Goal: Transaction & Acquisition: Purchase product/service

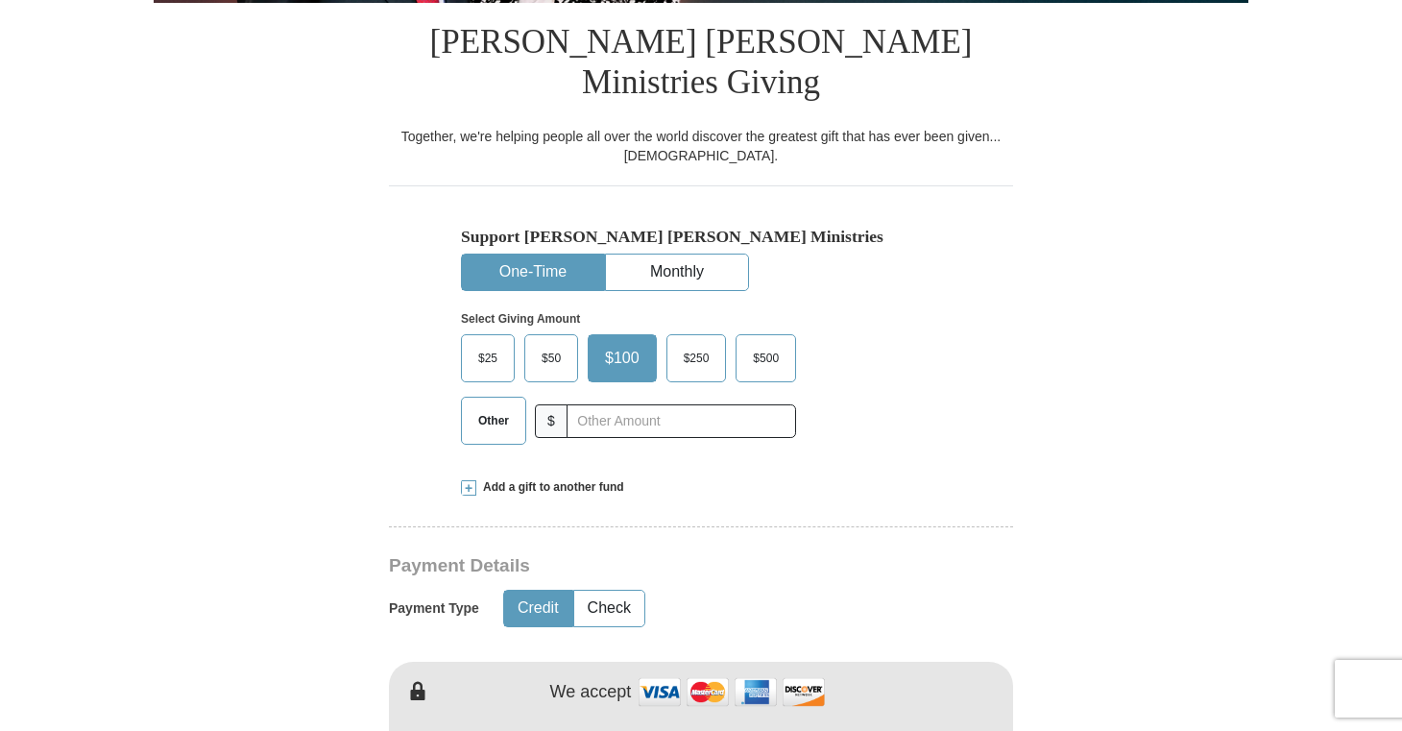
scroll to position [479, 0]
click at [499, 405] on span "Other" at bounding box center [494, 419] width 50 height 29
click at [0, 0] on input "Other" at bounding box center [0, 0] width 0 height 0
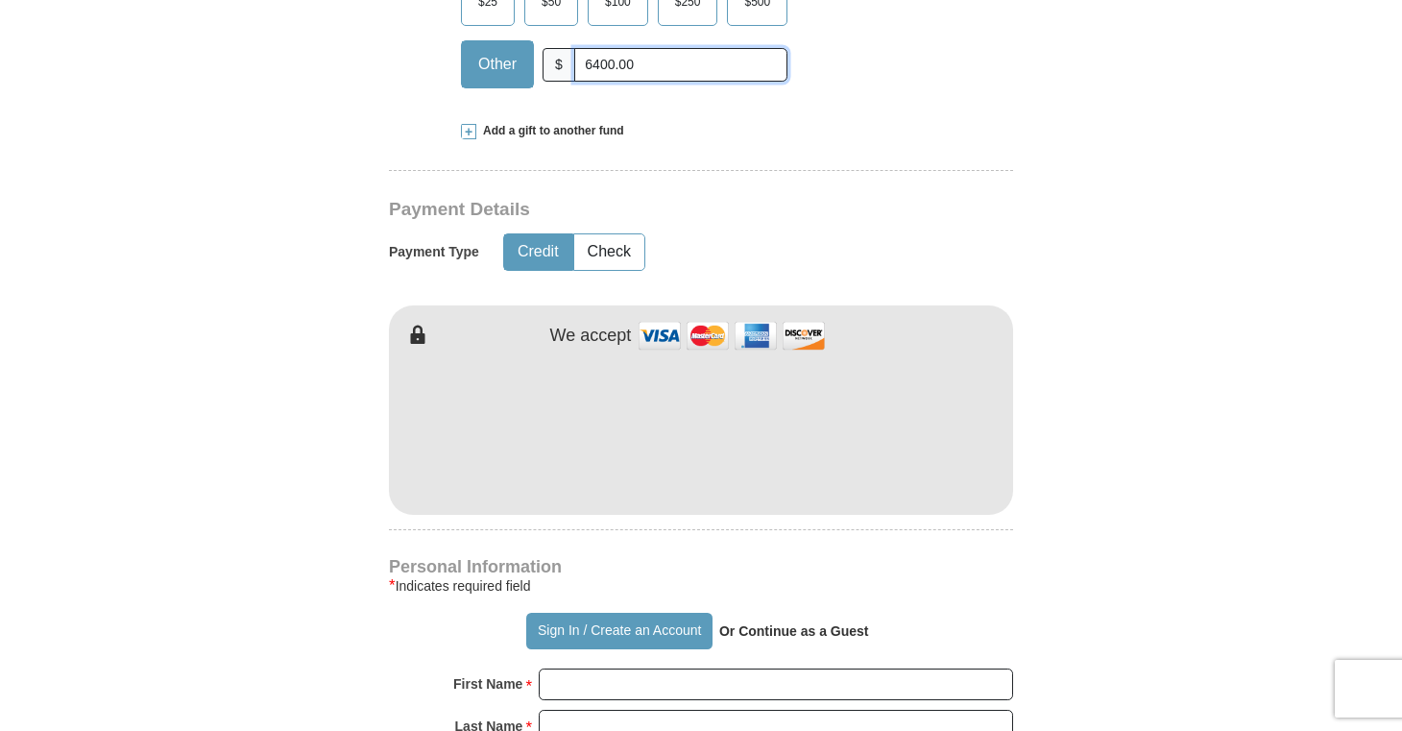
scroll to position [839, 0]
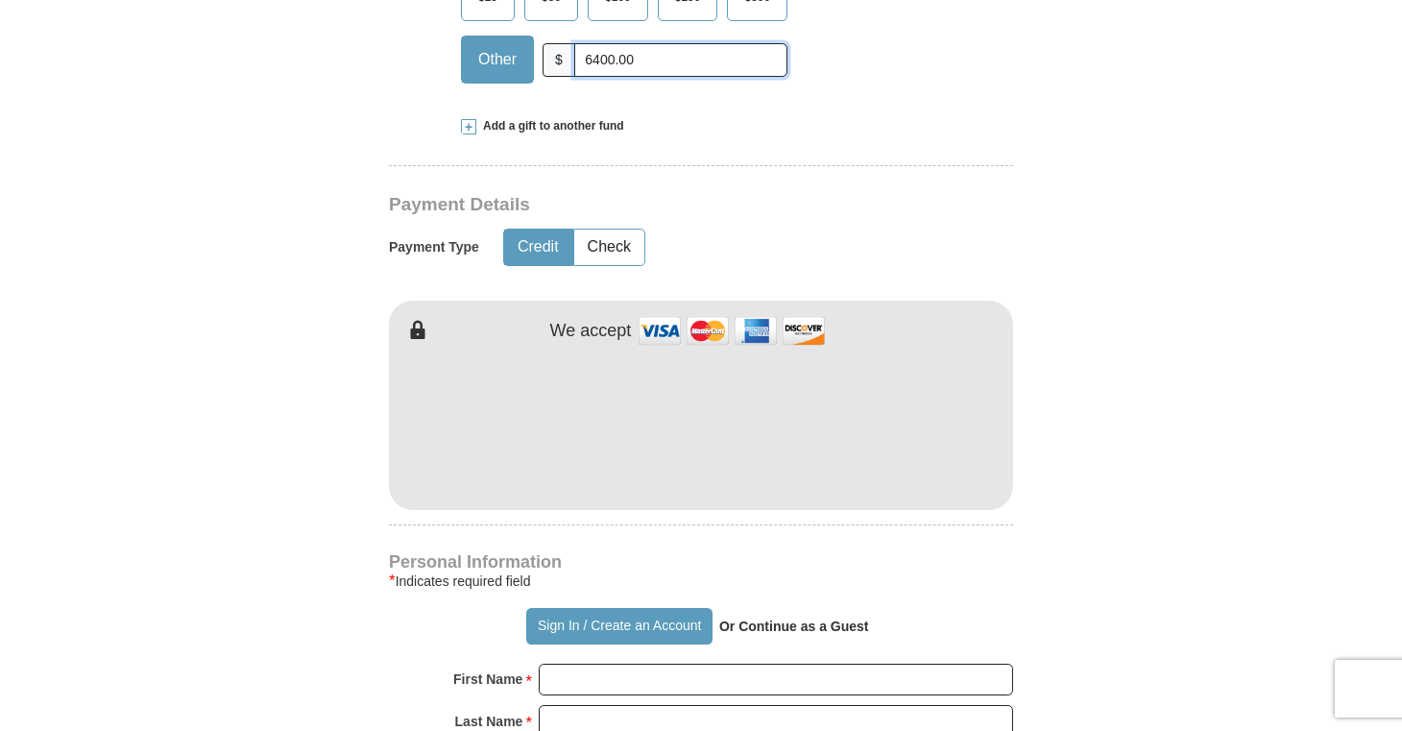
type input "6400.00"
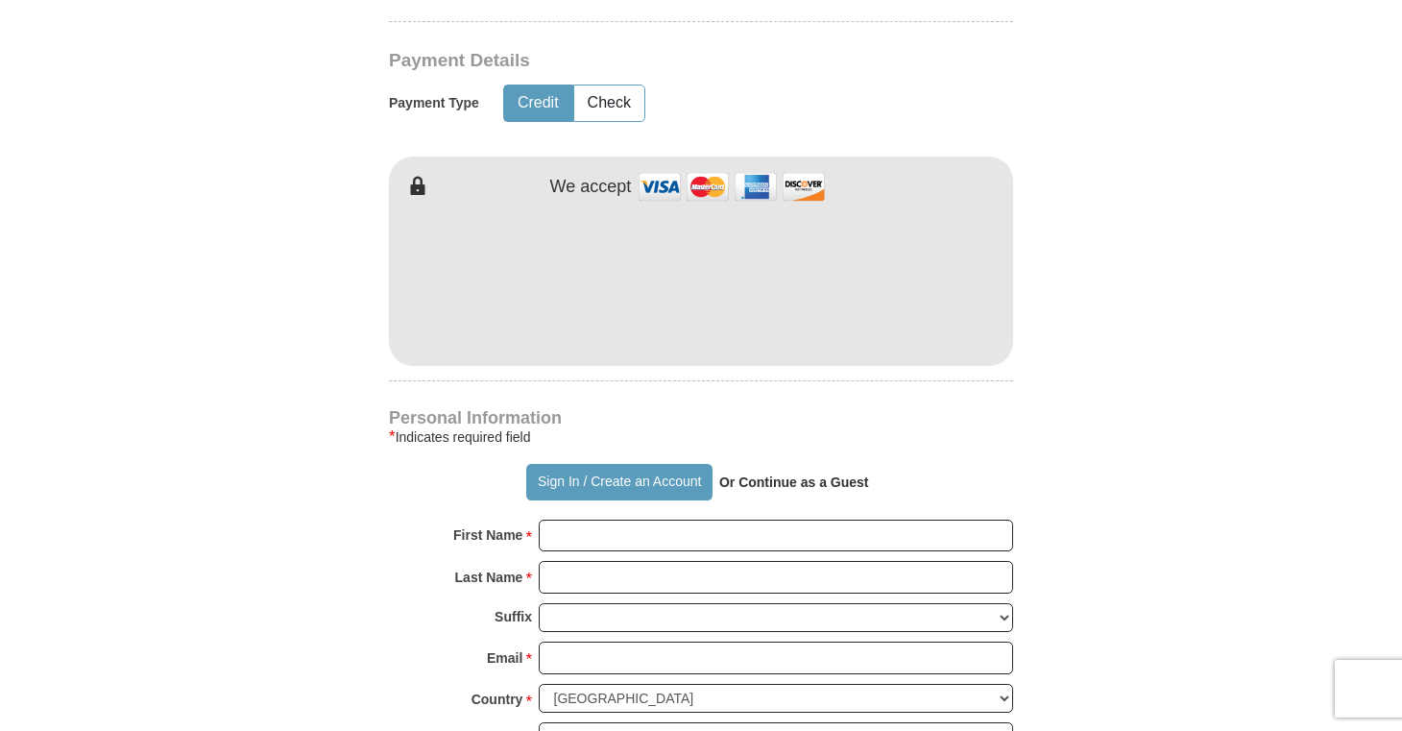
scroll to position [985, 0]
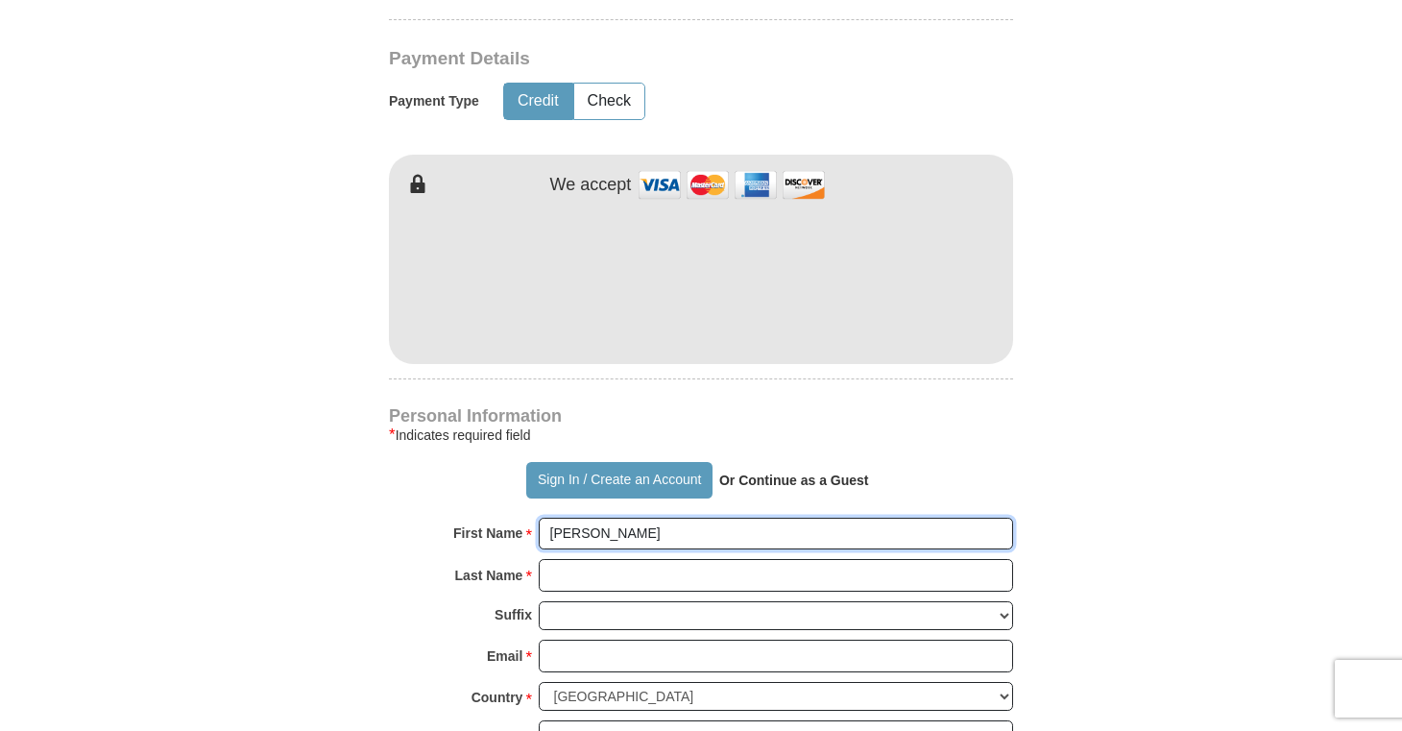
type input "[PERSON_NAME]"
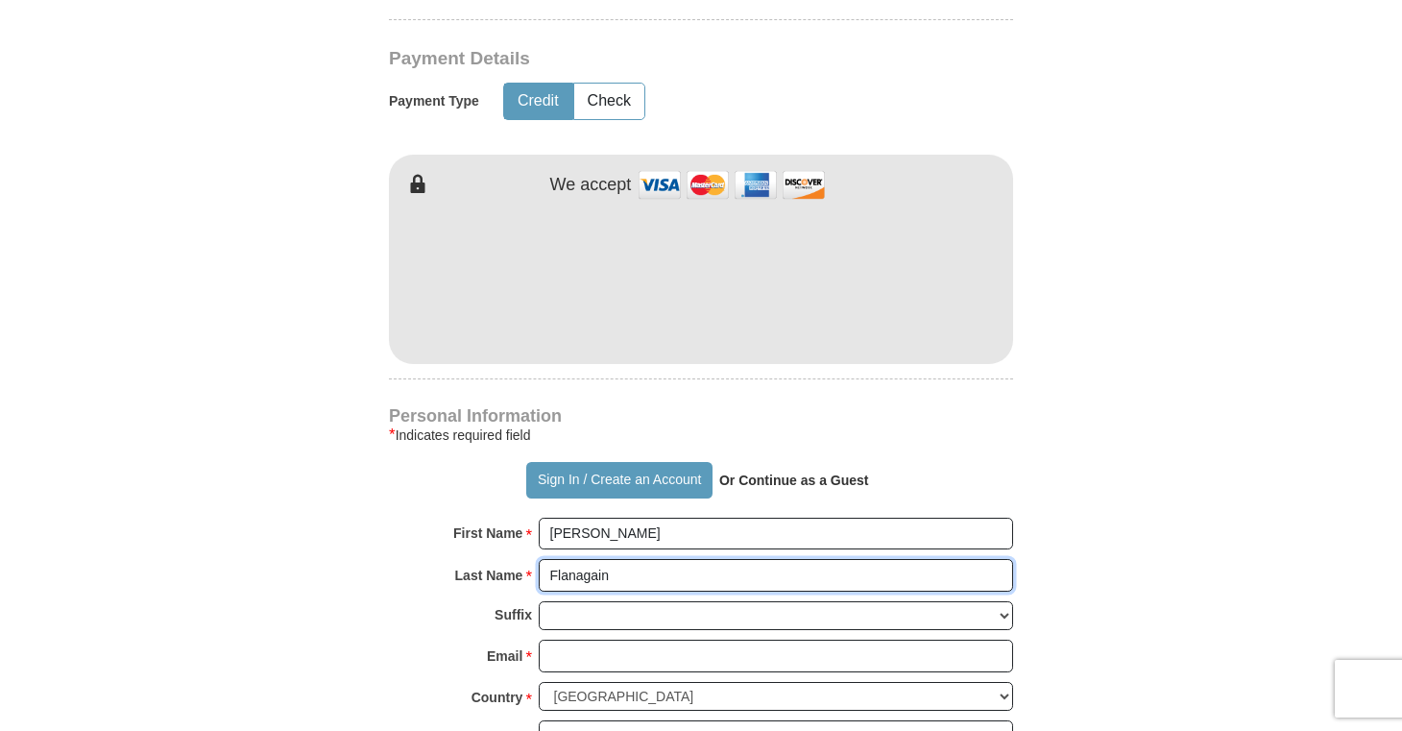
type input "Flanagain"
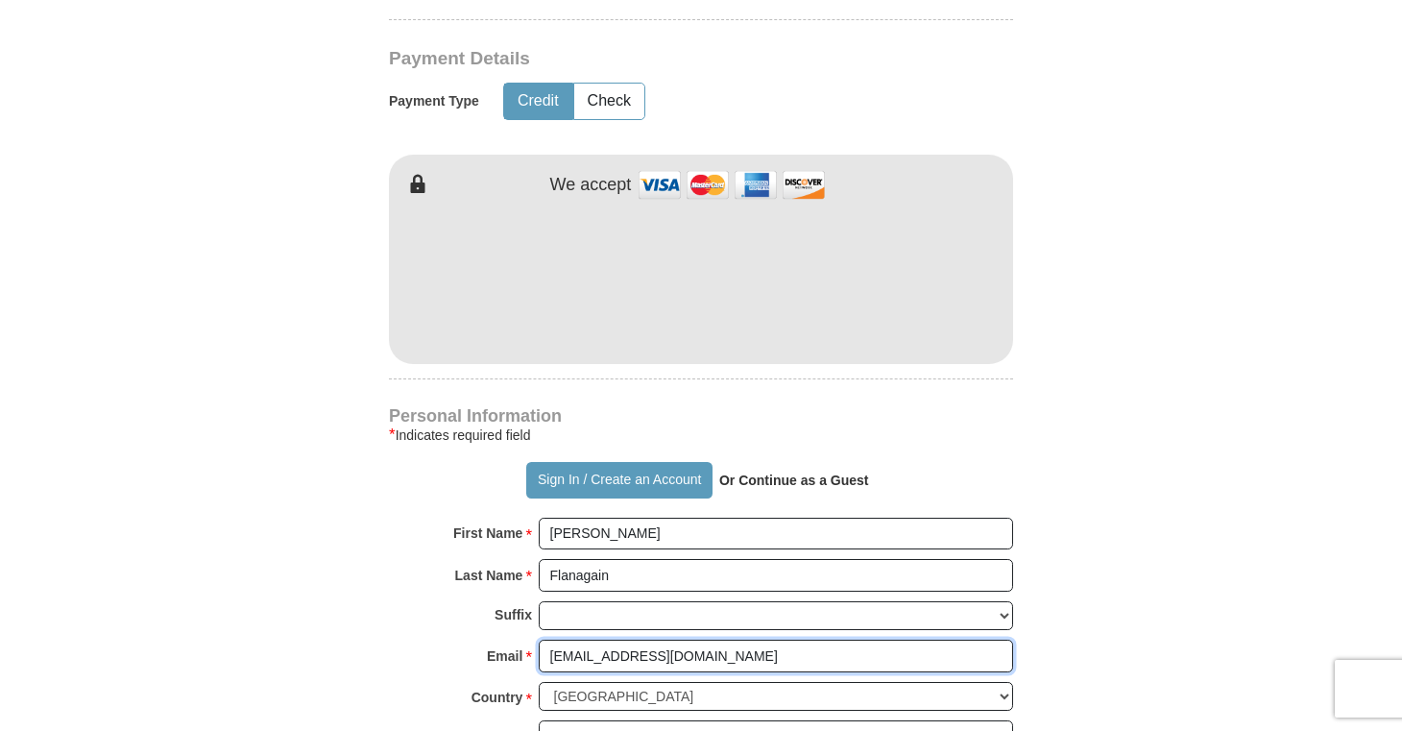
type input "[EMAIL_ADDRESS][DOMAIN_NAME]"
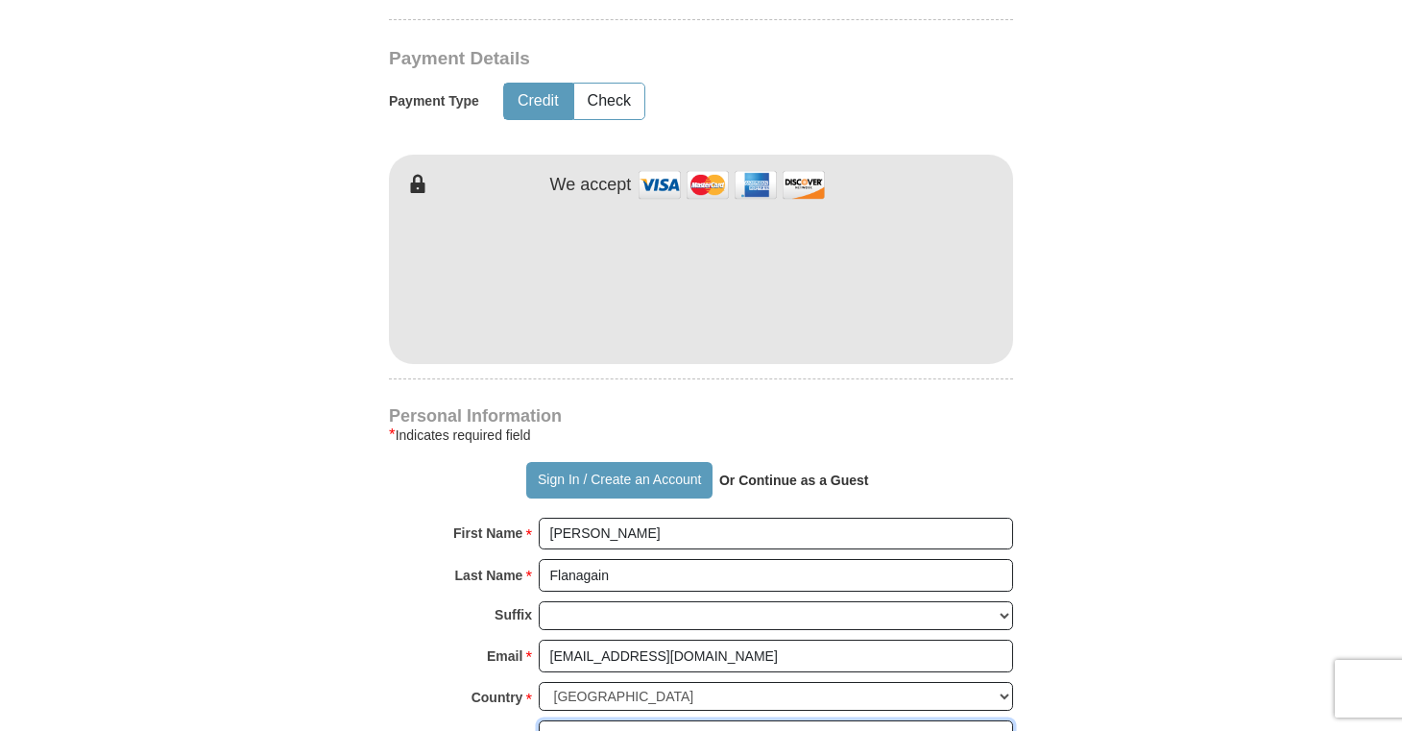
type input "[STREET_ADDRESS]"
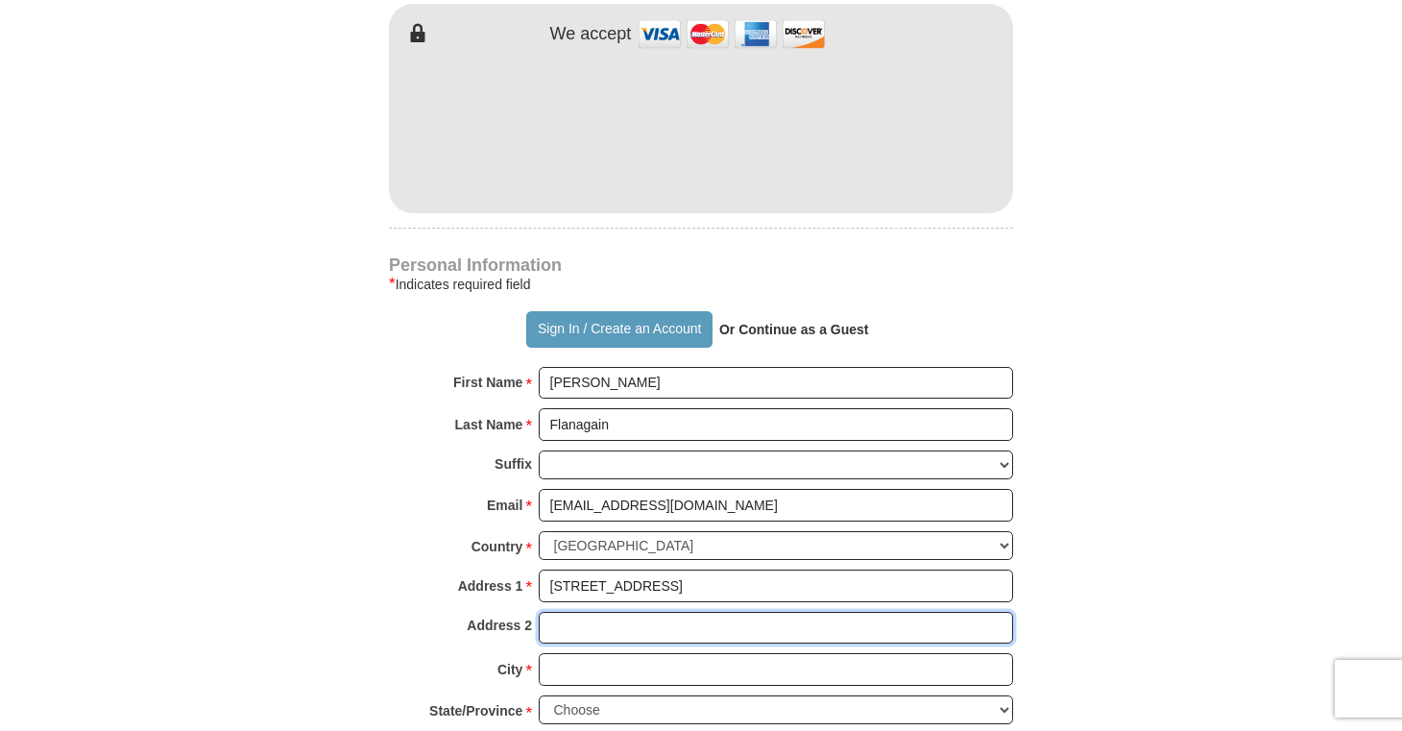
scroll to position [1147, 0]
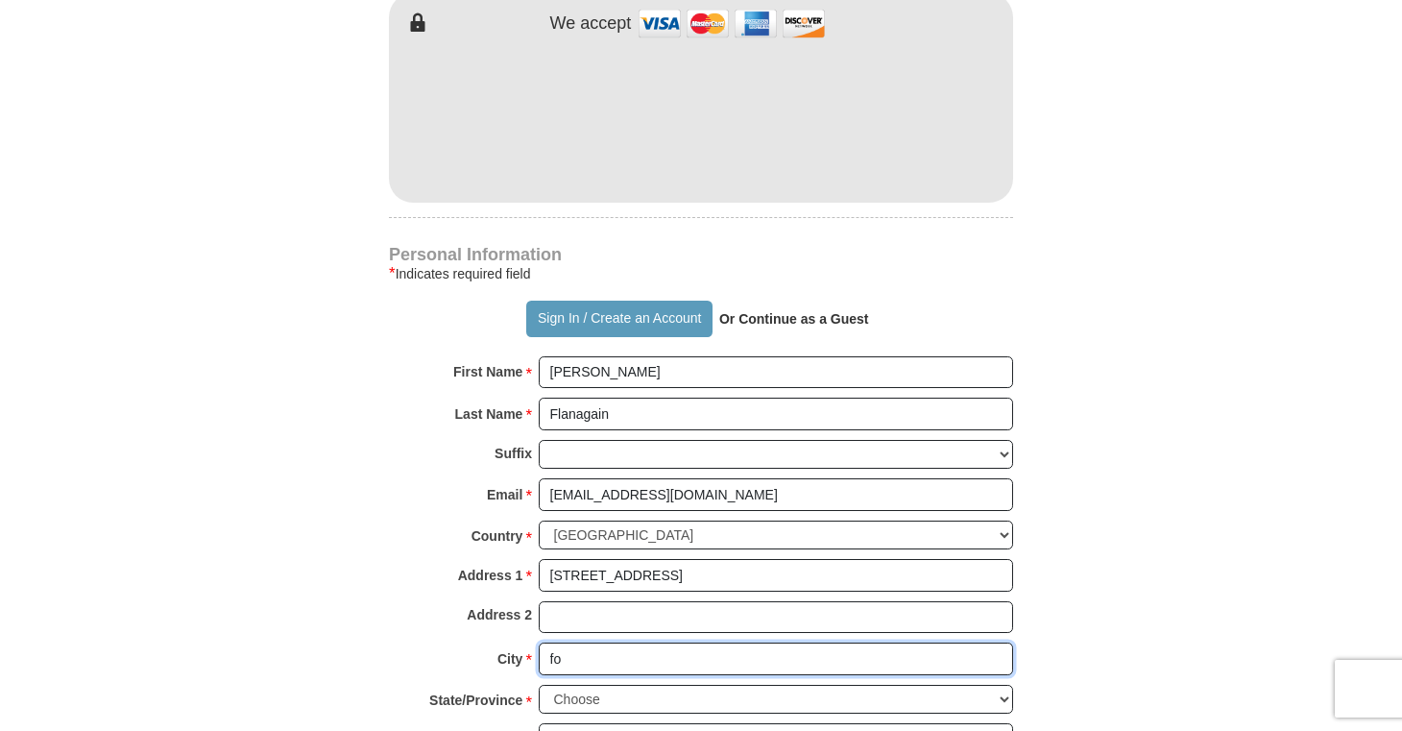
type input "f"
type input "[GEOGRAPHIC_DATA]"
select select "[GEOGRAPHIC_DATA]"
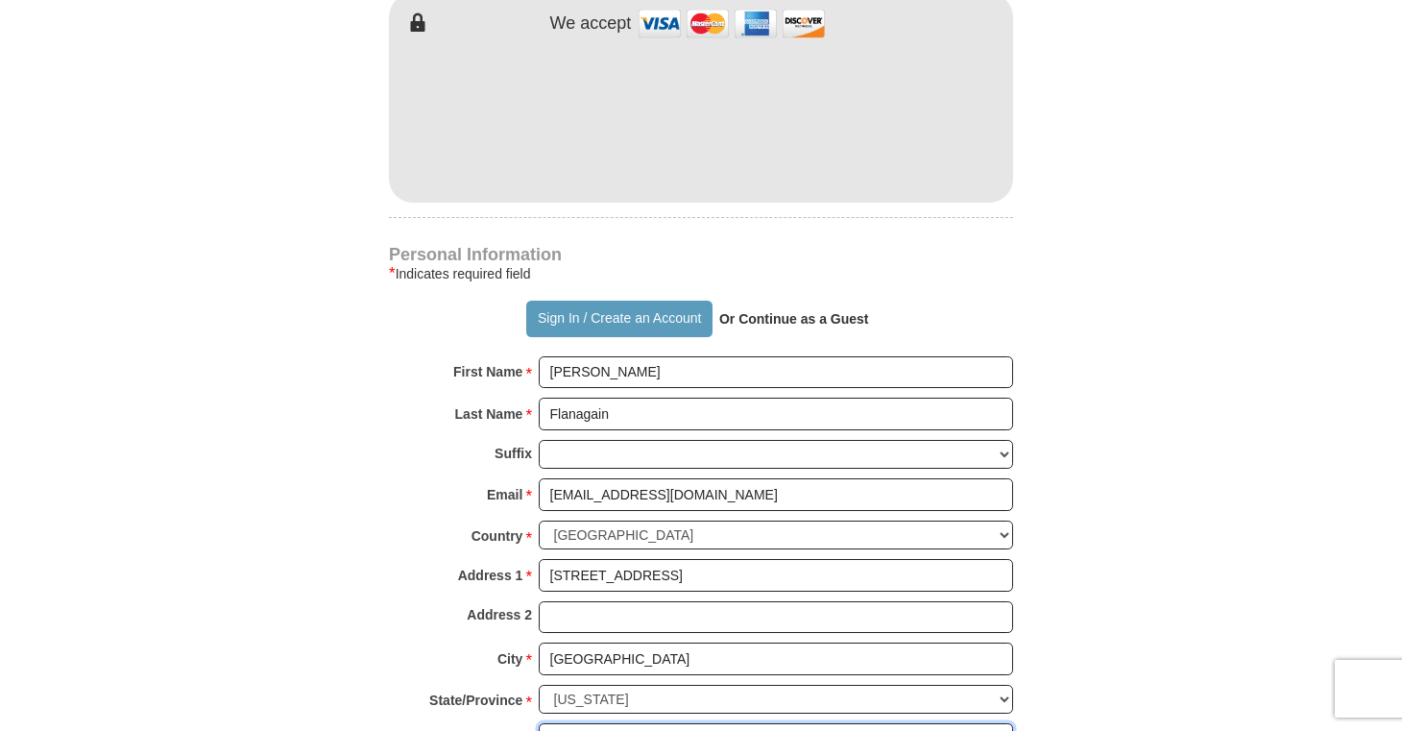
type input "76137"
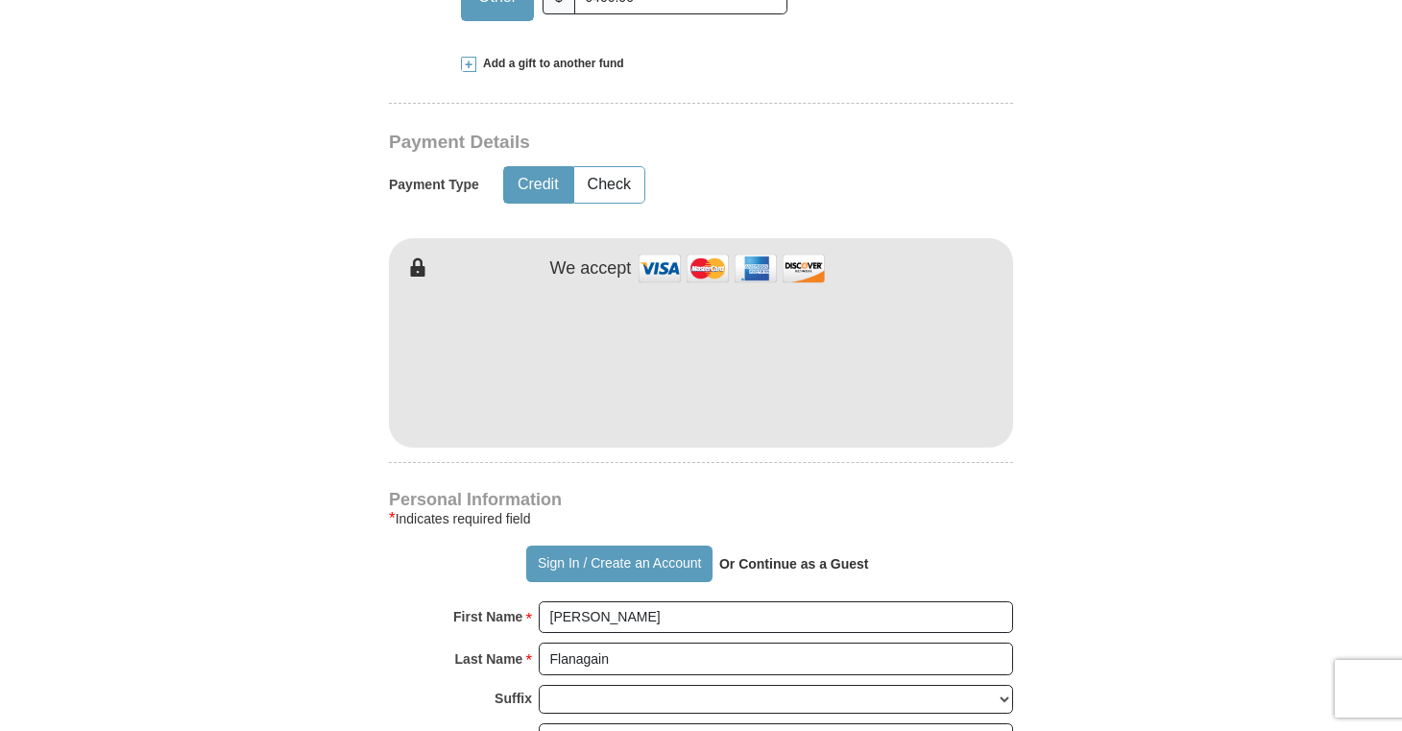
scroll to position [897, 0]
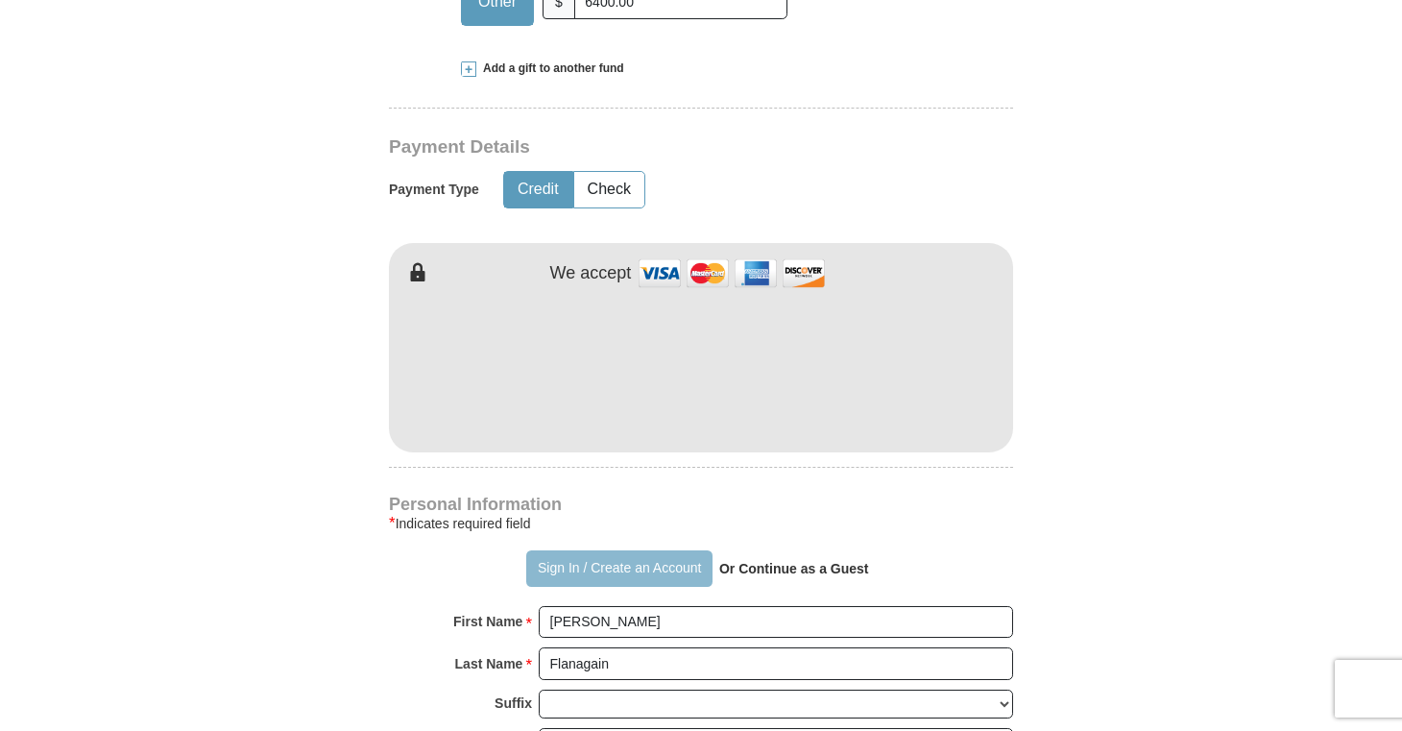
type input "[PHONE_NUMBER]"
click at [597, 550] on button "Sign In / Create an Account" at bounding box center [618, 568] width 185 height 36
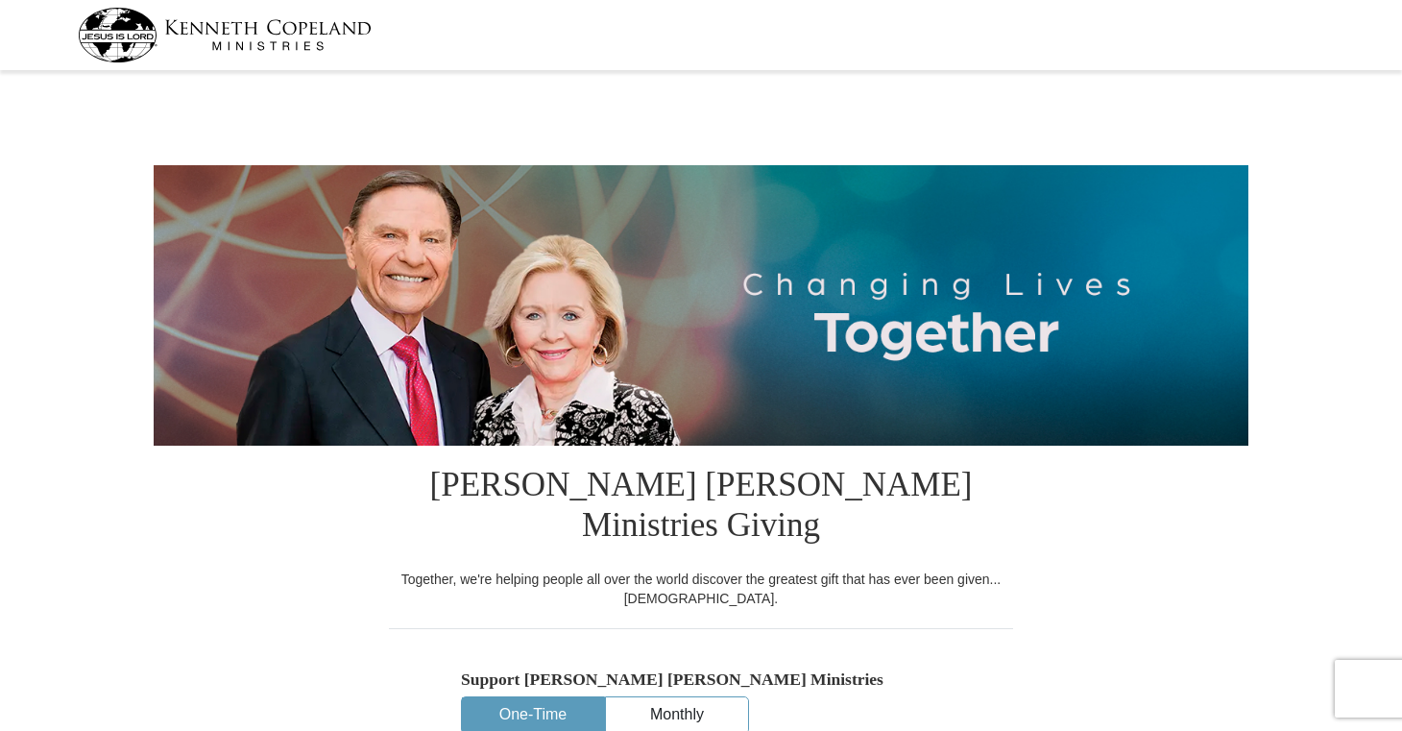
select select "[GEOGRAPHIC_DATA]"
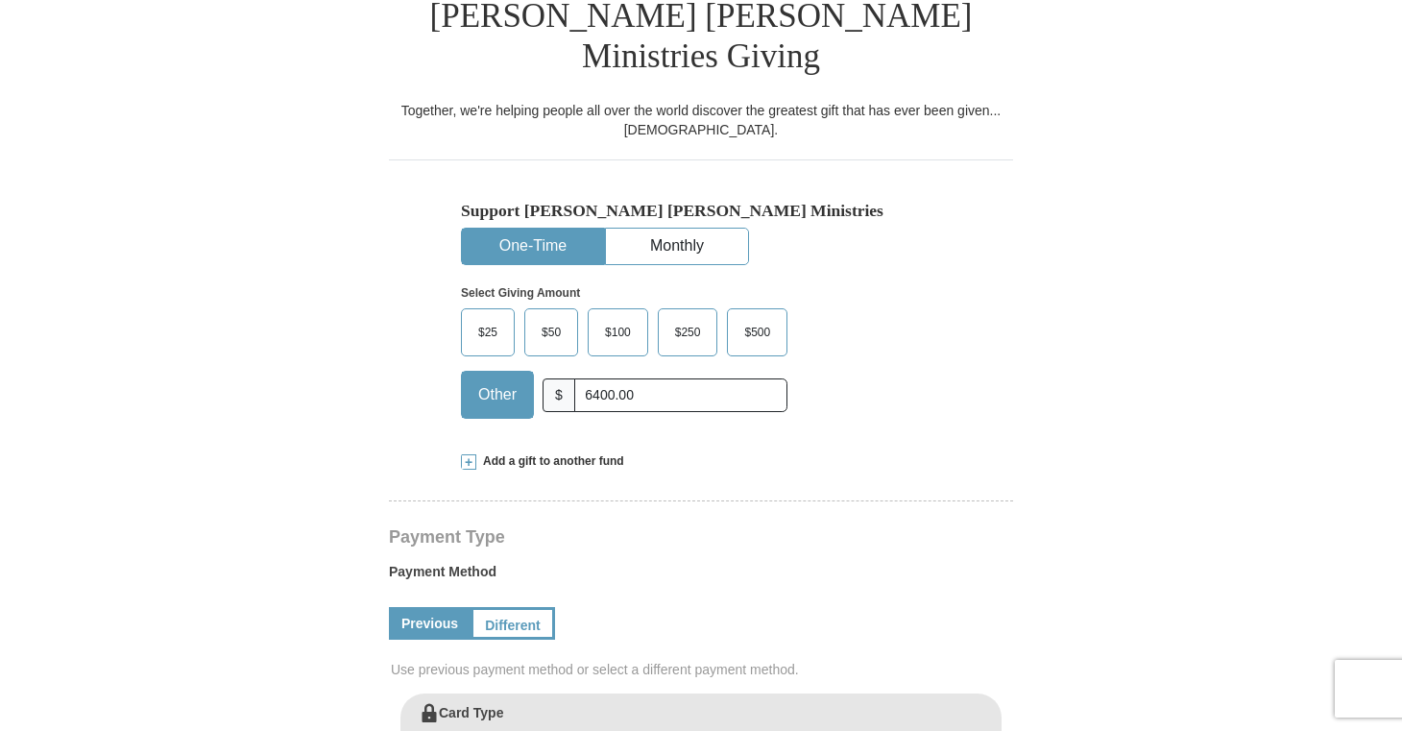
scroll to position [445, 0]
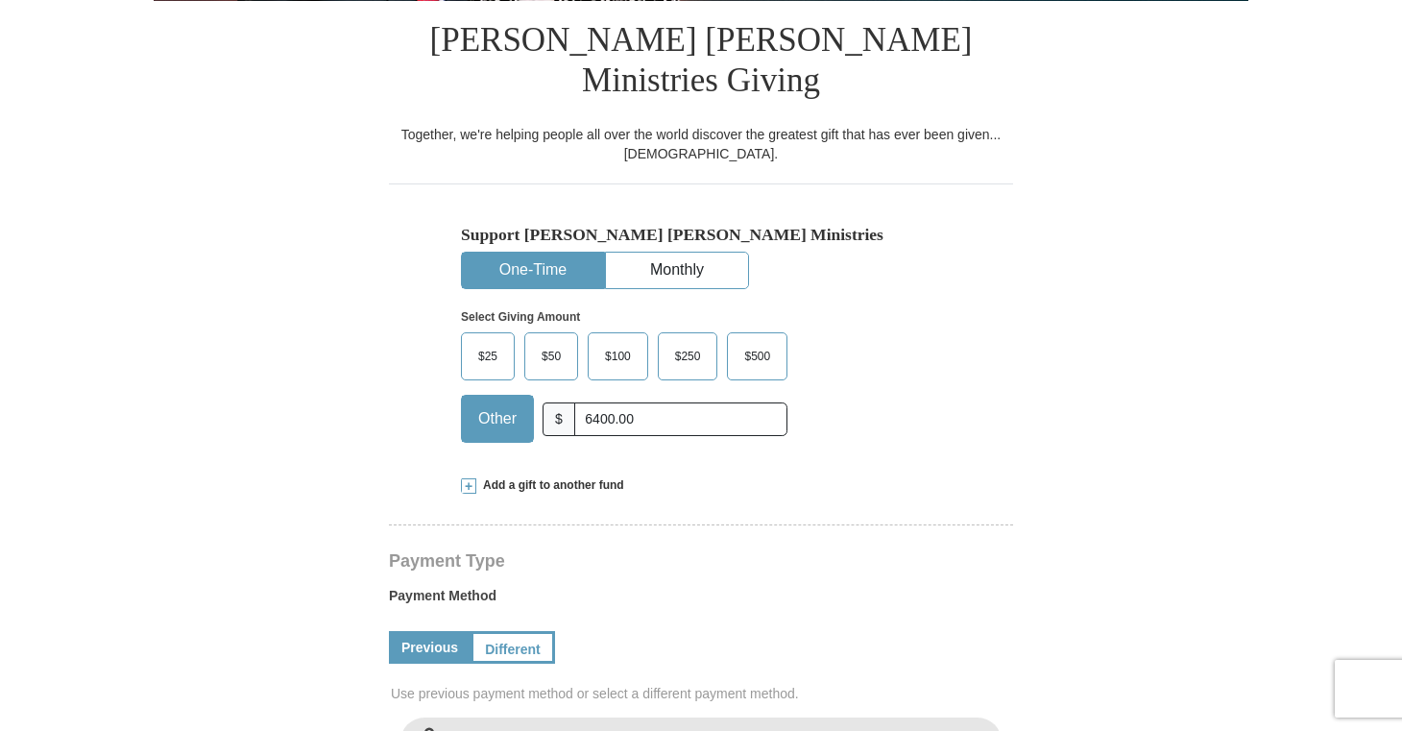
click at [470, 478] on span at bounding box center [468, 485] width 15 height 15
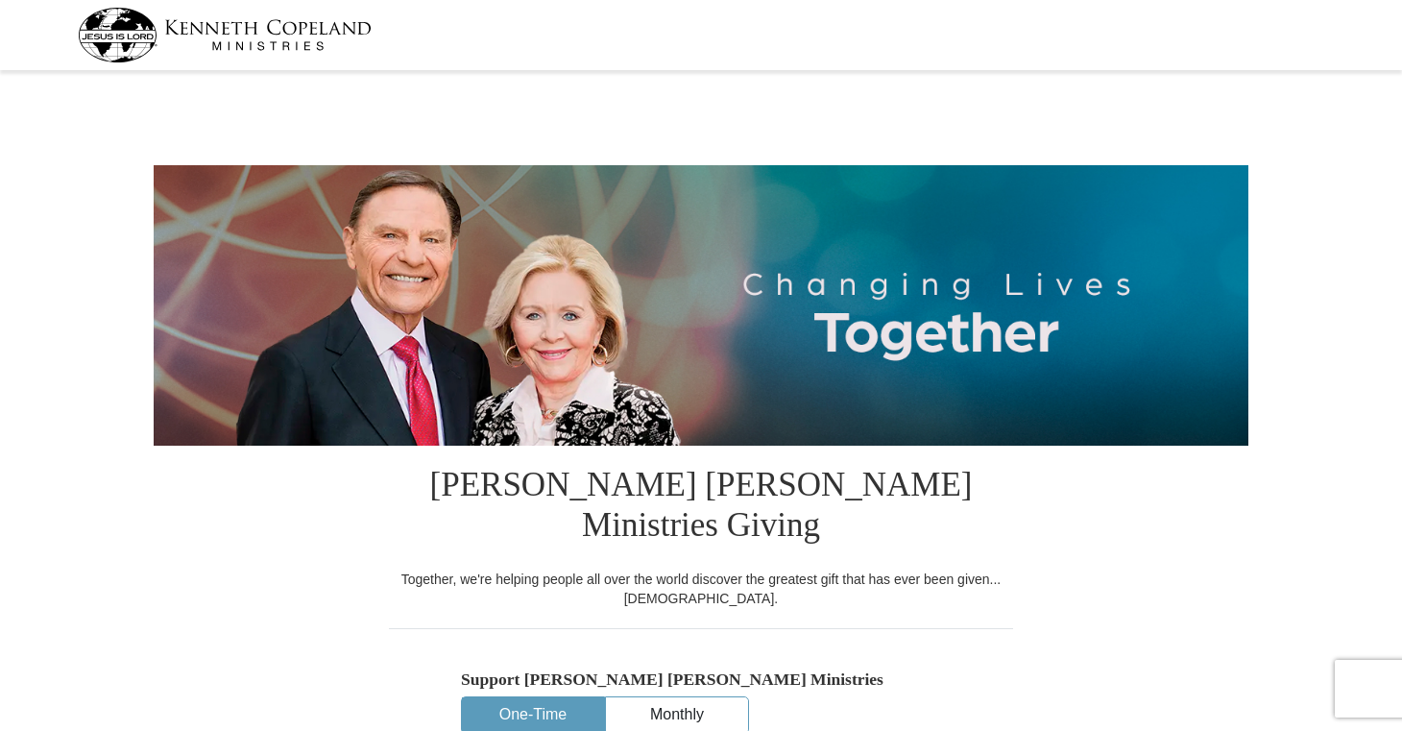
scroll to position [0, 0]
select select "[GEOGRAPHIC_DATA]"
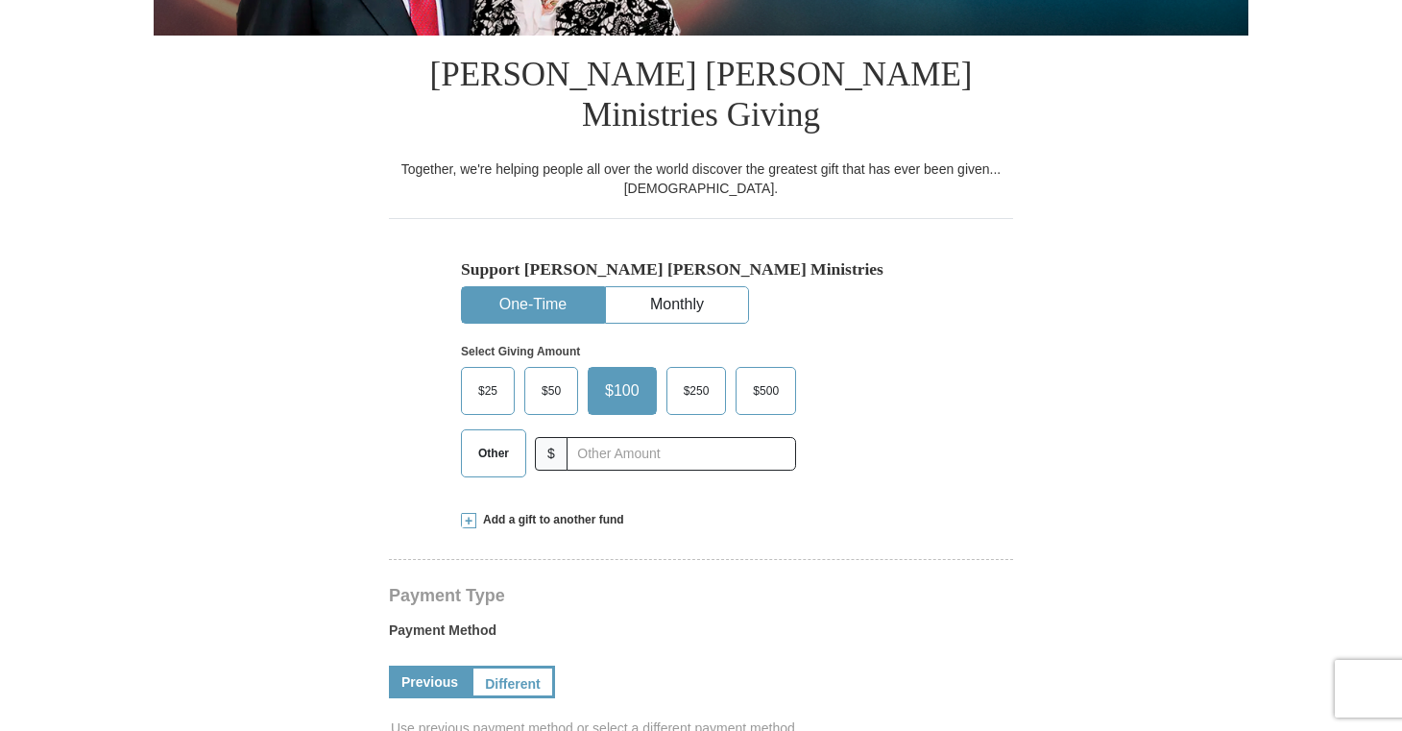
scroll to position [412, 0]
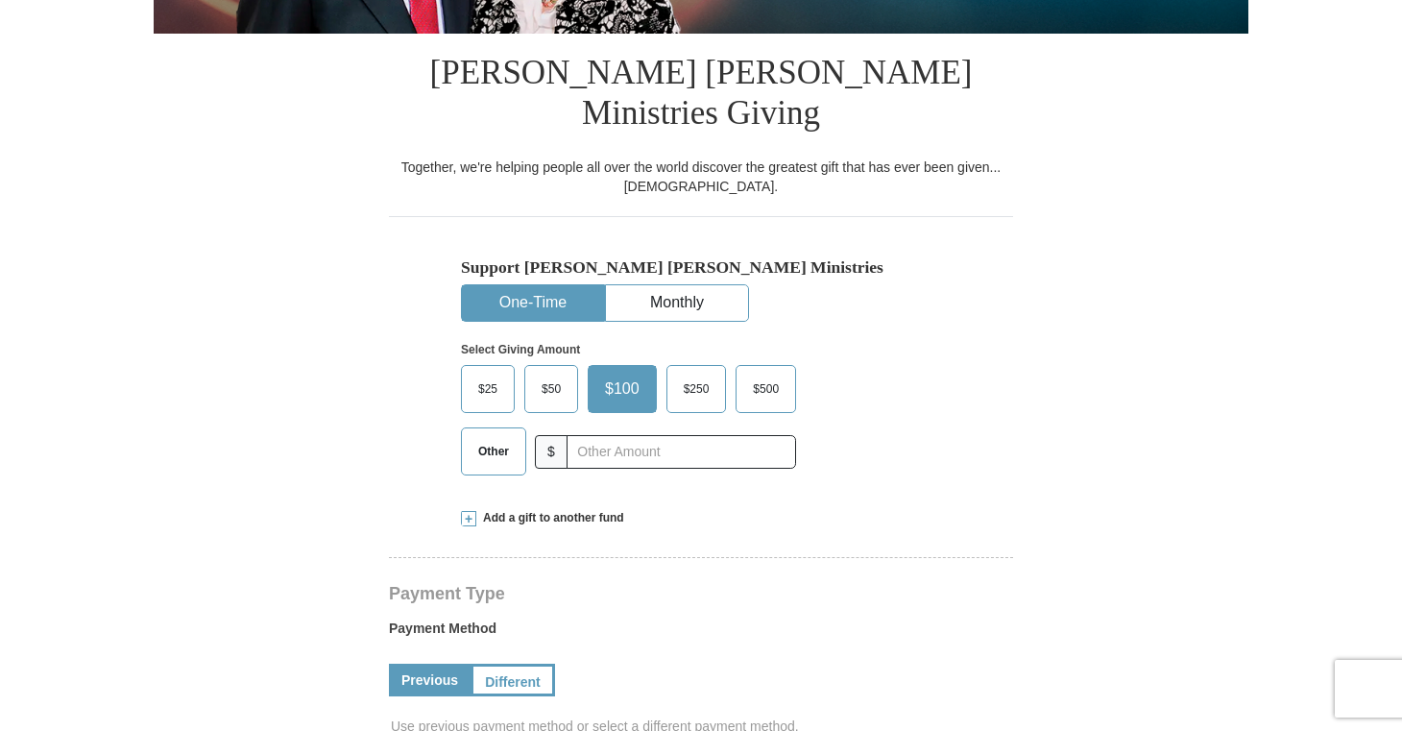
click at [487, 437] on span "Other" at bounding box center [494, 451] width 50 height 29
click at [0, 0] on input "Other" at bounding box center [0, 0] width 0 height 0
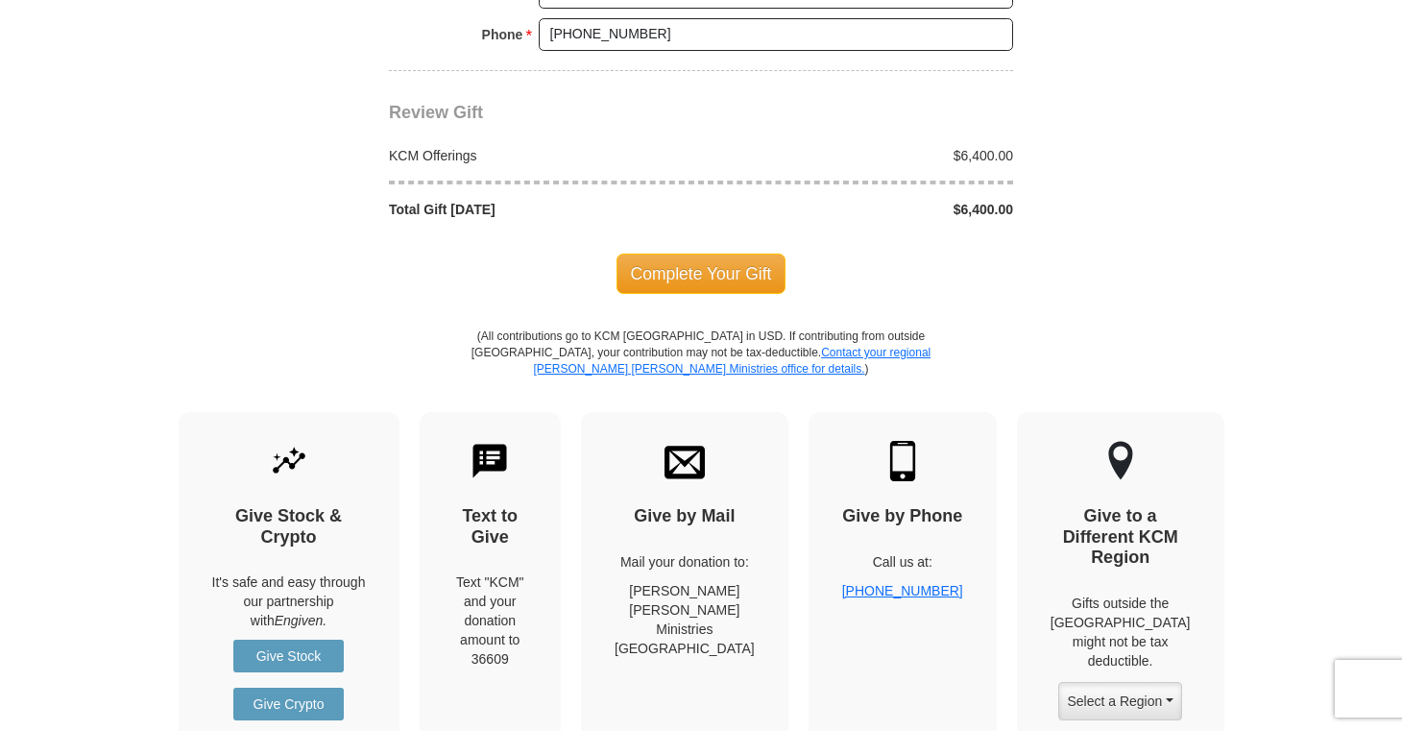
scroll to position [1656, 0]
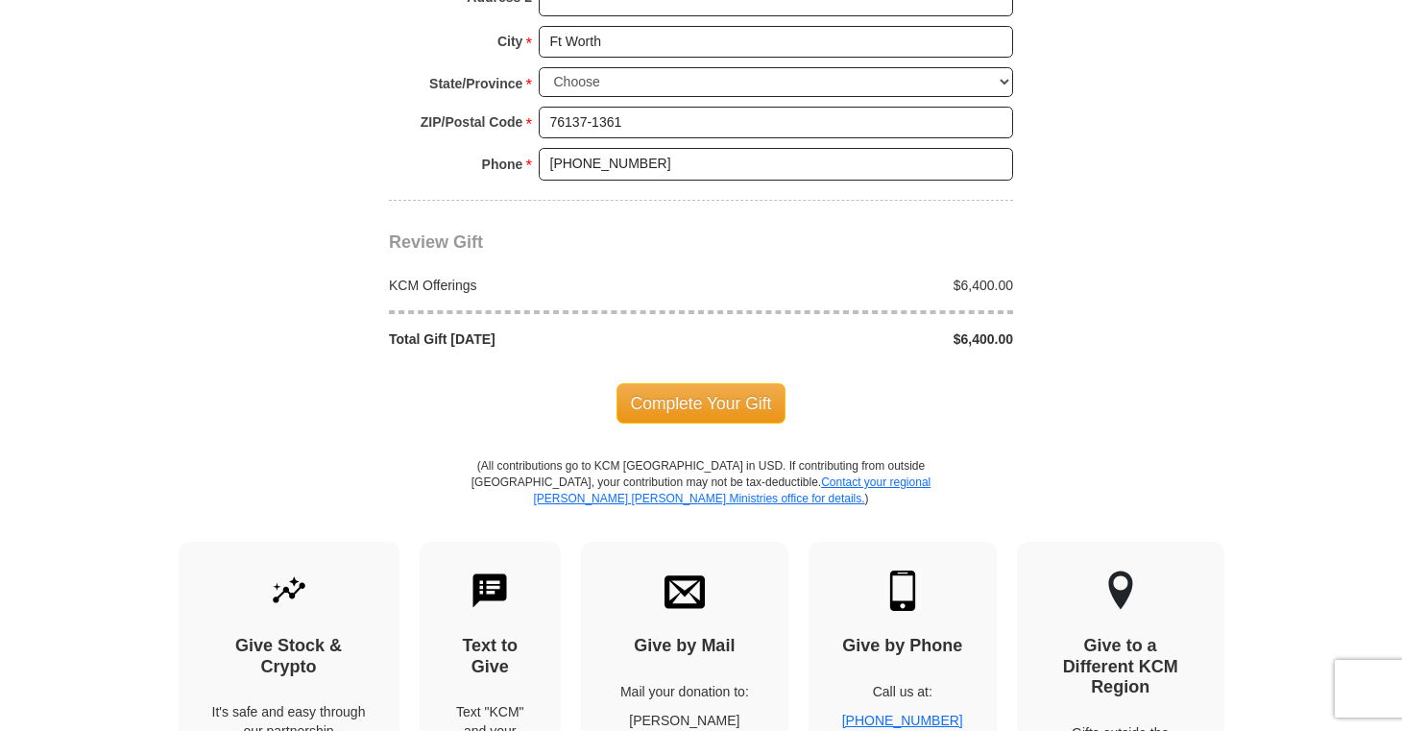
type input "6400.00"
click at [689, 349] on div "Complete Your Gift" at bounding box center [701, 403] width 624 height 109
click at [689, 383] on span "Complete Your Gift" at bounding box center [701, 403] width 170 height 40
